Goal: Task Accomplishment & Management: Manage account settings

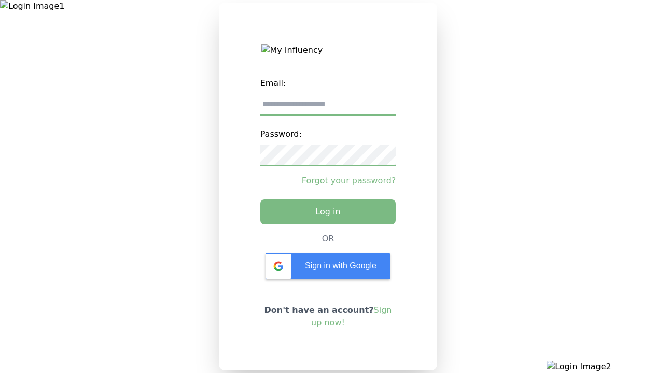
click at [328, 108] on input "email" at bounding box center [328, 105] width 136 height 22
type input "**********"
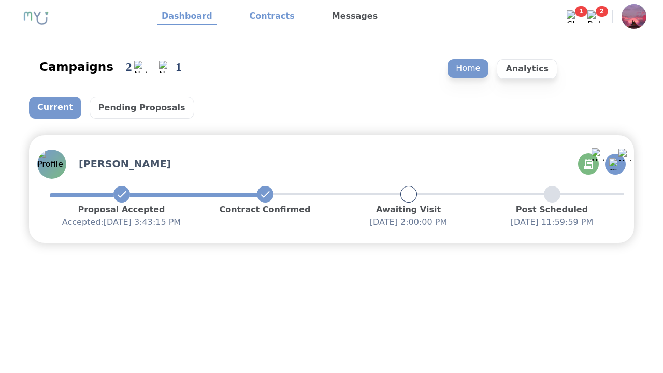
click at [266, 17] on link "Contracts" at bounding box center [272, 17] width 53 height 18
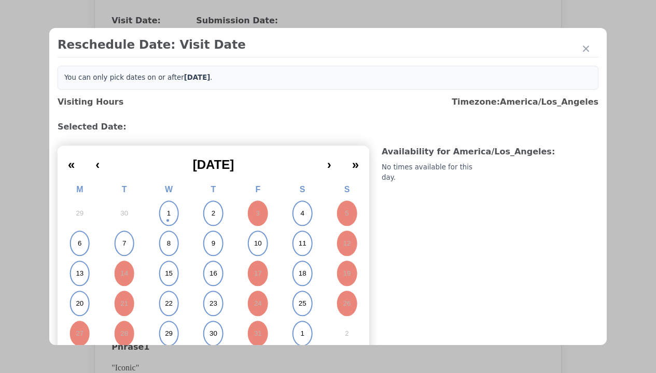
click at [79, 244] on abbr "6" at bounding box center [80, 243] width 4 height 9
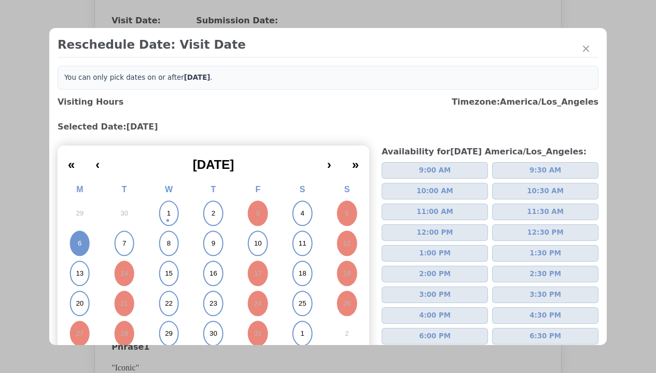
click at [430, 274] on span "2:00 PM" at bounding box center [435, 274] width 32 height 10
click at [164, 234] on div "Update Submission Date" at bounding box center [165, 233] width 86 height 10
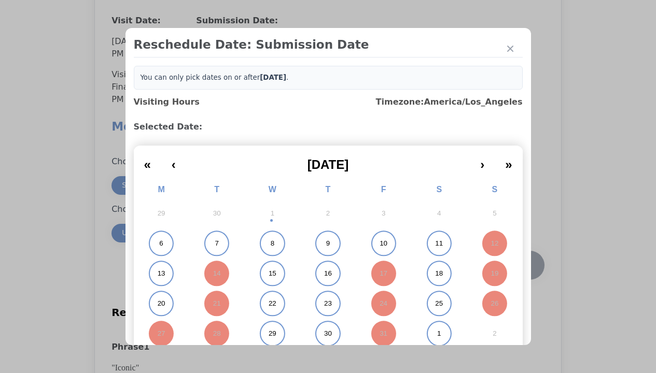
click at [159, 244] on abbr "6" at bounding box center [161, 243] width 4 height 9
click at [508, 266] on div "Submit Date Change" at bounding box center [508, 265] width 51 height 21
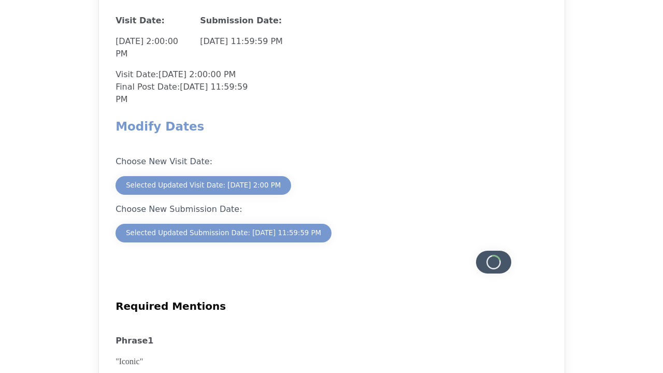
scroll to position [910, 0]
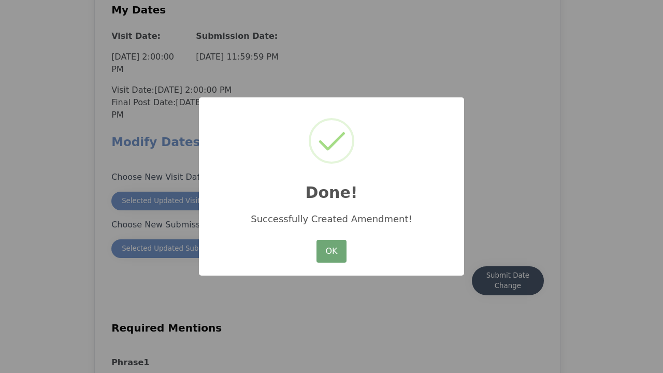
click at [332, 252] on button "OK" at bounding box center [332, 251] width 30 height 23
